Goal: Navigation & Orientation: Find specific page/section

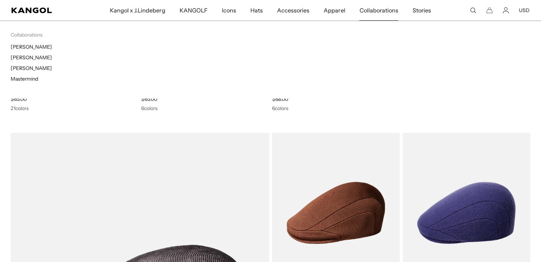
scroll to position [367, 0]
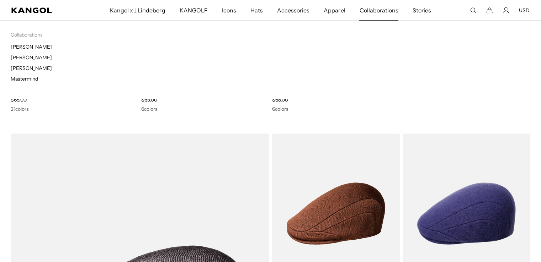
click at [373, 11] on span "Collaborations" at bounding box center [378, 10] width 39 height 21
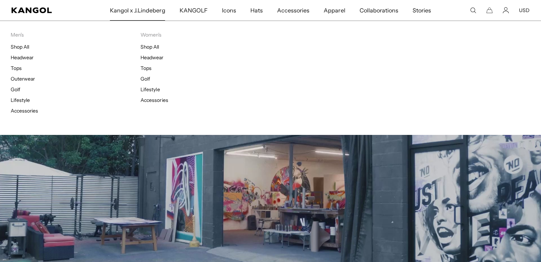
click at [143, 12] on span "Kangol x J.Lindeberg" at bounding box center [137, 10] width 55 height 21
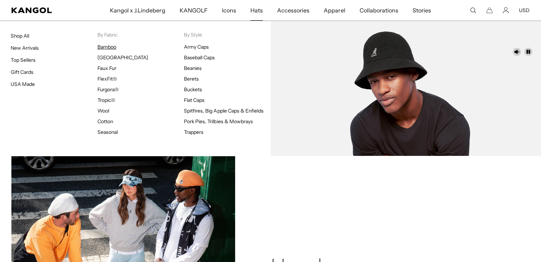
scroll to position [0, 146]
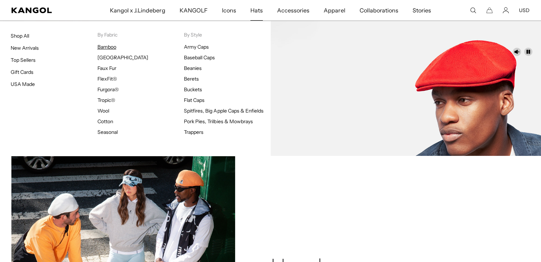
click at [102, 49] on link "Bamboo" at bounding box center [106, 47] width 19 height 6
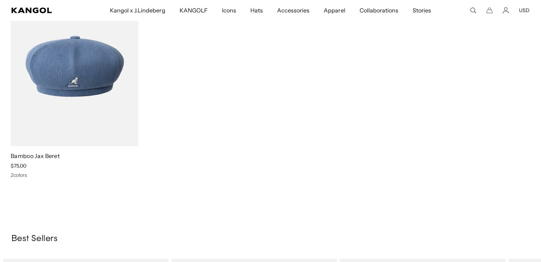
scroll to position [0, 146]
